Goal: Use online tool/utility: Utilize a website feature to perform a specific function

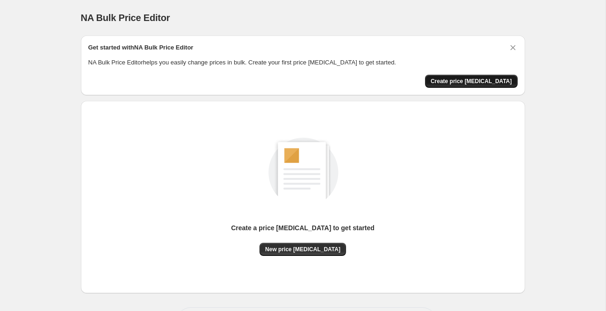
click at [494, 83] on span "Create price [MEDICAL_DATA]" at bounding box center [470, 81] width 81 height 7
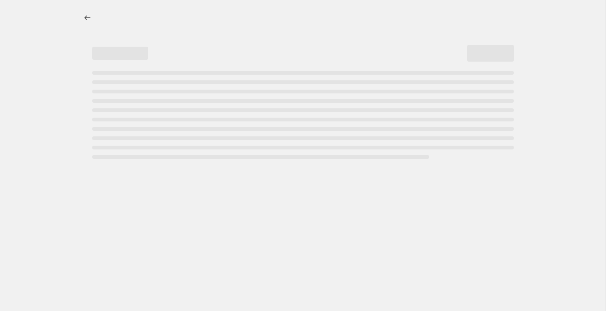
select select "percentage"
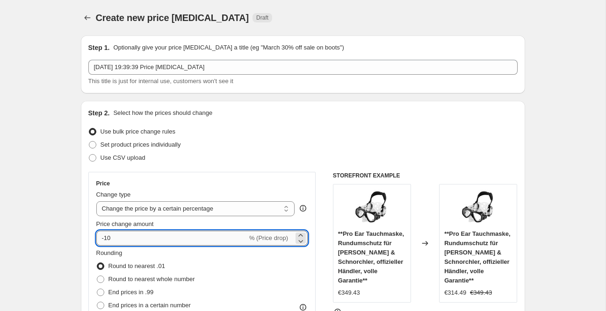
click at [143, 237] on input "-10" at bounding box center [171, 238] width 151 height 15
click at [141, 236] on input "-10" at bounding box center [171, 238] width 151 height 15
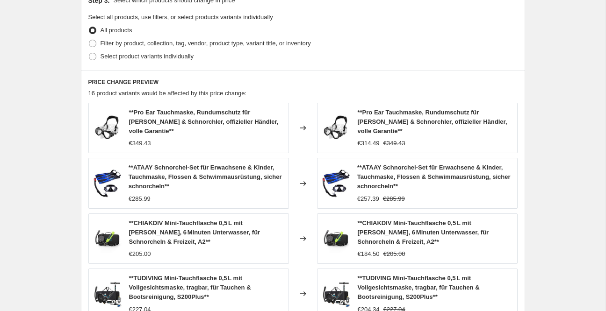
scroll to position [674, 0]
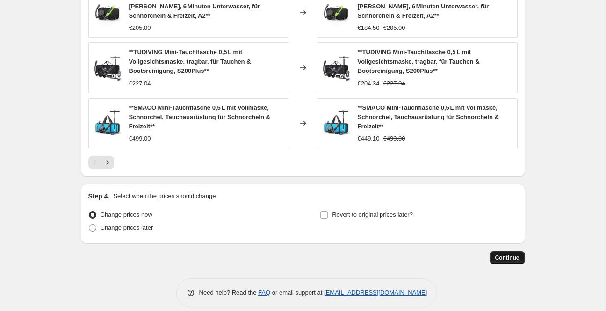
type input "-25"
click at [505, 254] on span "Continue" at bounding box center [507, 257] width 24 height 7
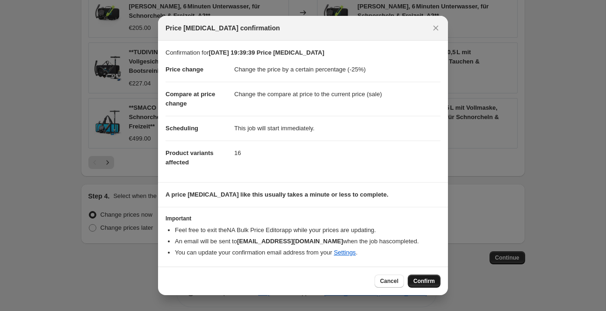
click at [422, 280] on span "Confirm" at bounding box center [423, 281] width 21 height 7
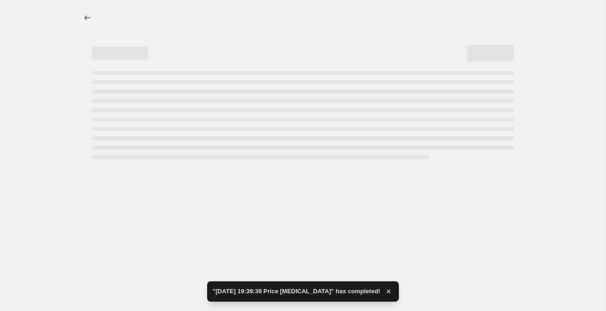
select select "percentage"
